Goal: Information Seeking & Learning: Learn about a topic

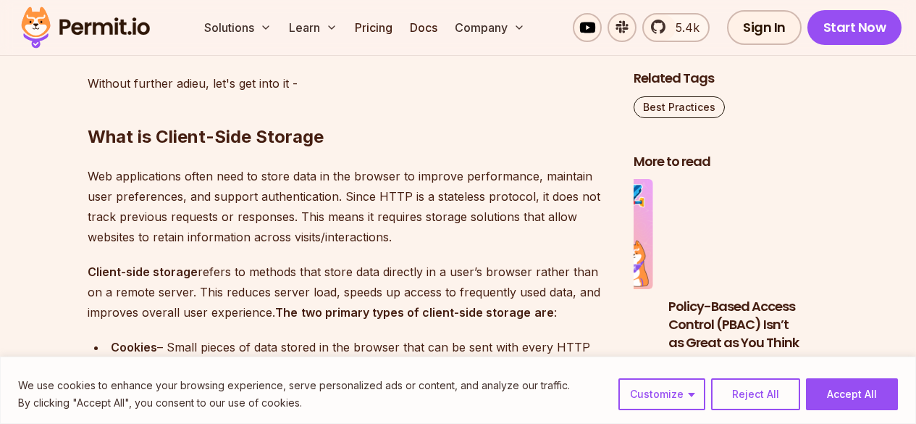
scroll to position [1739, 0]
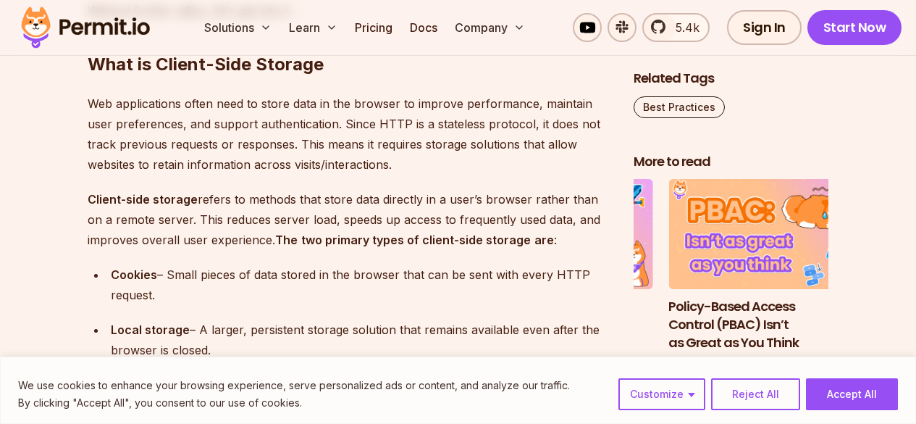
drag, startPoint x: 757, startPoint y: 407, endPoint x: 661, endPoint y: 371, distance: 102.3
click at [757, 408] on button "Reject All" at bounding box center [755, 394] width 89 height 32
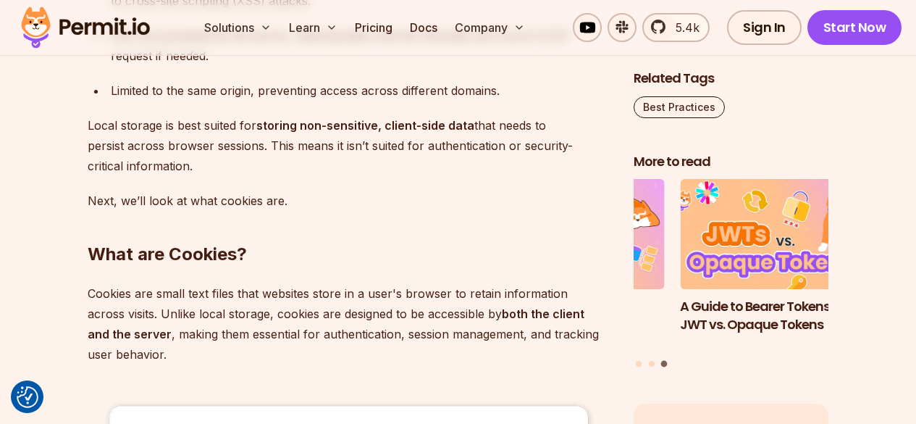
scroll to position [2898, 0]
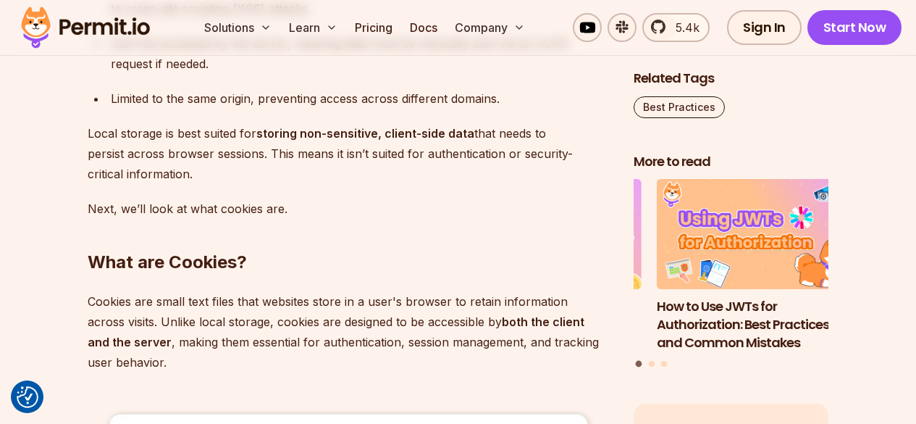
drag, startPoint x: 89, startPoint y: 131, endPoint x: 459, endPoint y: 170, distance: 371.4
click at [459, 170] on p "Local storage is best suited for storing non-sensitive, client-side data that n…" at bounding box center [349, 153] width 523 height 61
copy p "Local storage is best suited for storing non-sensitive, client-side data that n…"
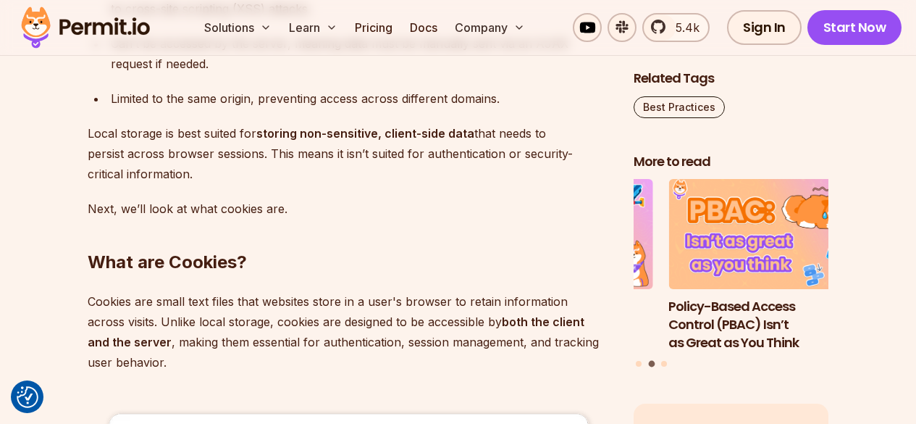
click at [315, 246] on h2 "What are Cookies?" at bounding box center [349, 233] width 523 height 81
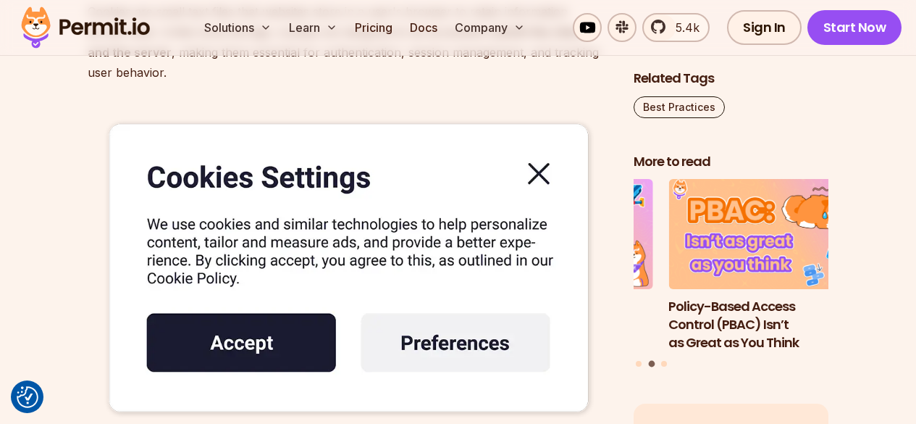
scroll to position [3115, 0]
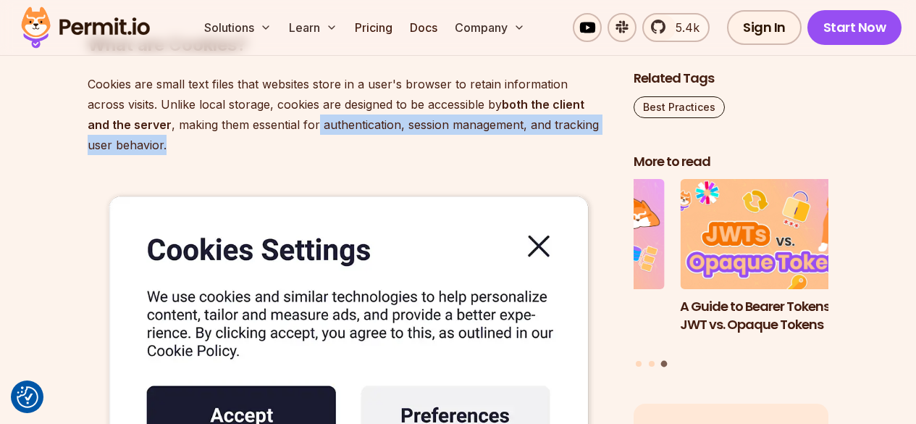
drag, startPoint x: 317, startPoint y: 123, endPoint x: 309, endPoint y: 145, distance: 23.1
click at [309, 145] on p "Cookies are small text files that websites store in a user's browser to retain …" at bounding box center [349, 114] width 523 height 81
copy p "authentication, session management, and tracking user behavior."
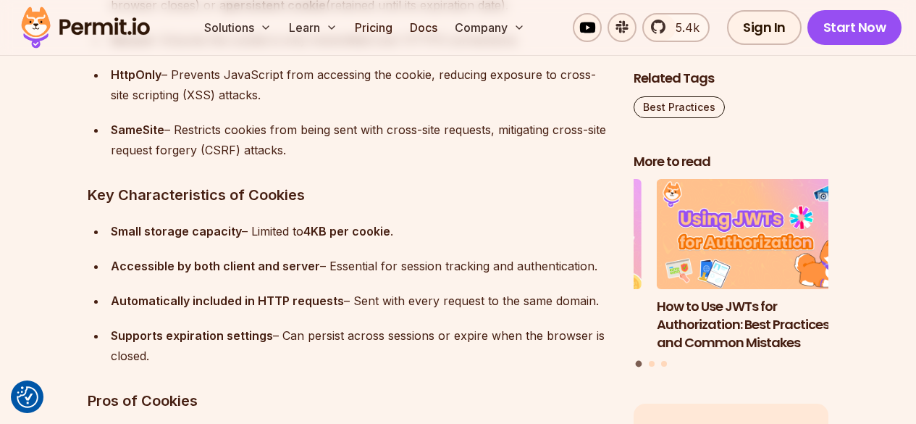
scroll to position [4202, 0]
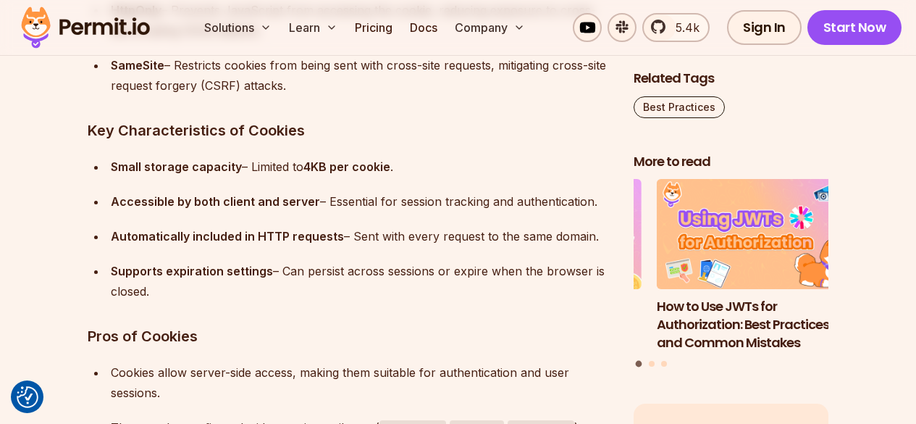
click at [394, 169] on div "Small storage capacity – Limited to 4KB per cookie ." at bounding box center [361, 166] width 500 height 20
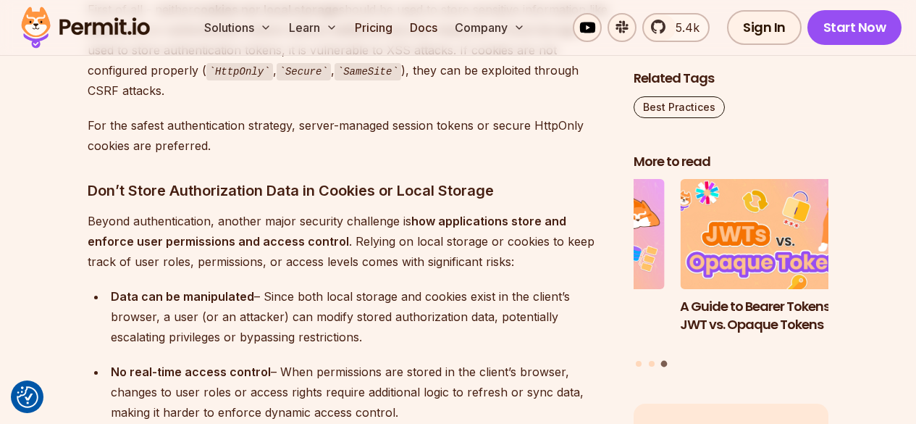
scroll to position [7607, 0]
